Goal: Book appointment/travel/reservation

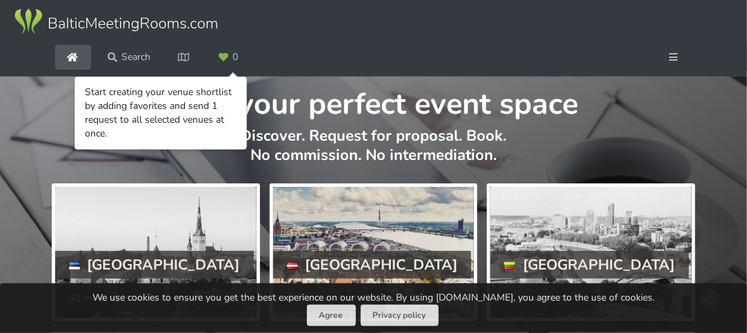
click at [330, 249] on div at bounding box center [373, 252] width 201 height 131
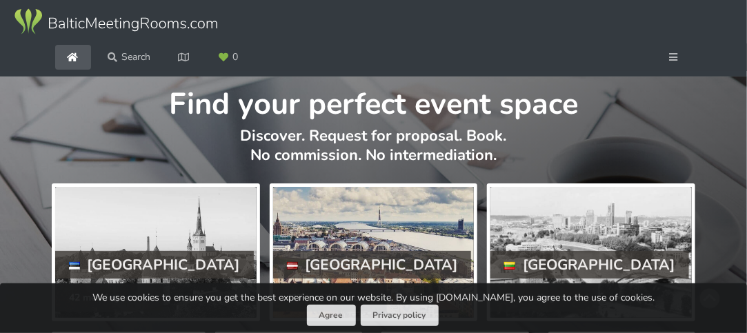
click at [414, 235] on div at bounding box center [373, 252] width 201 height 131
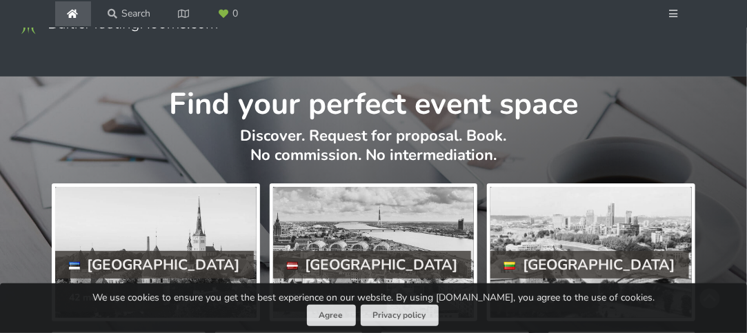
scroll to position [291, 0]
